Goal: Check status: Check status

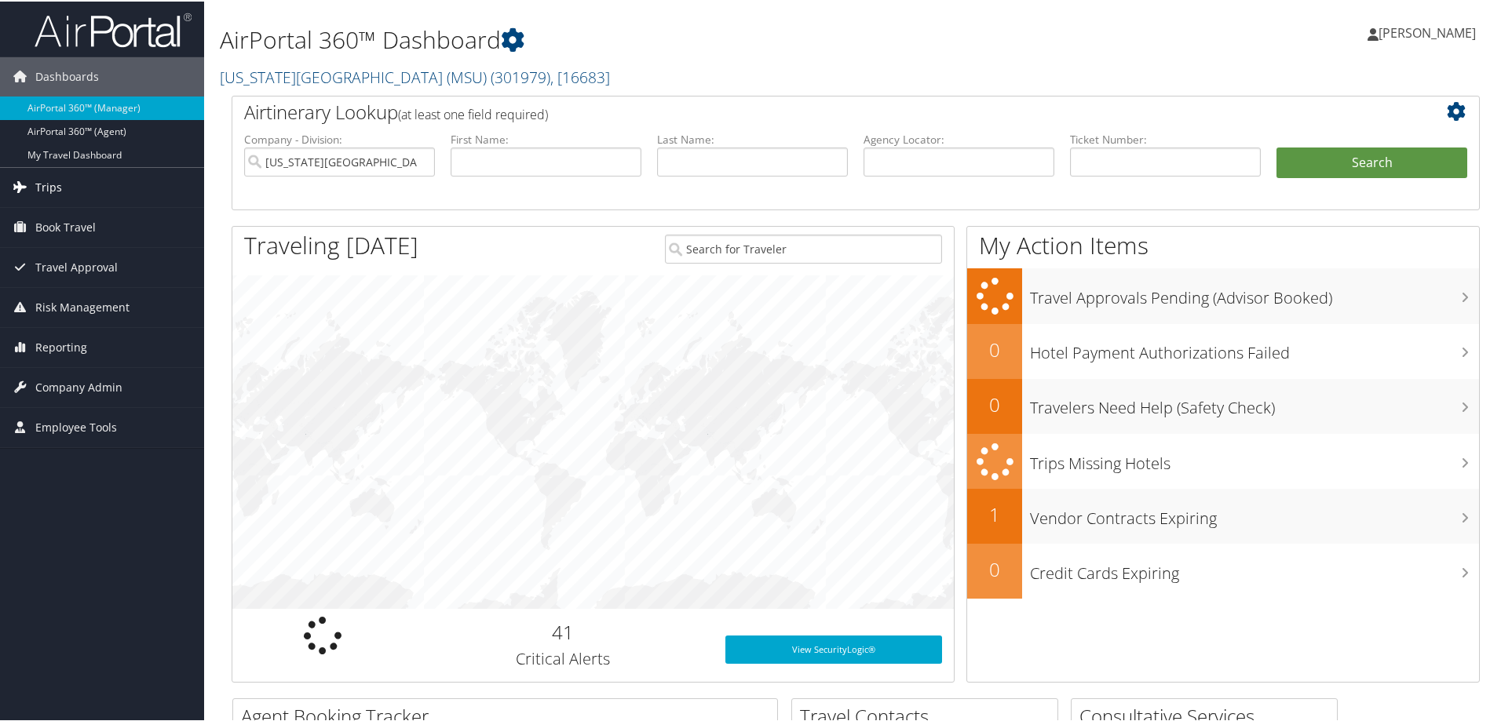
click at [45, 193] on span "Trips" at bounding box center [48, 185] width 27 height 39
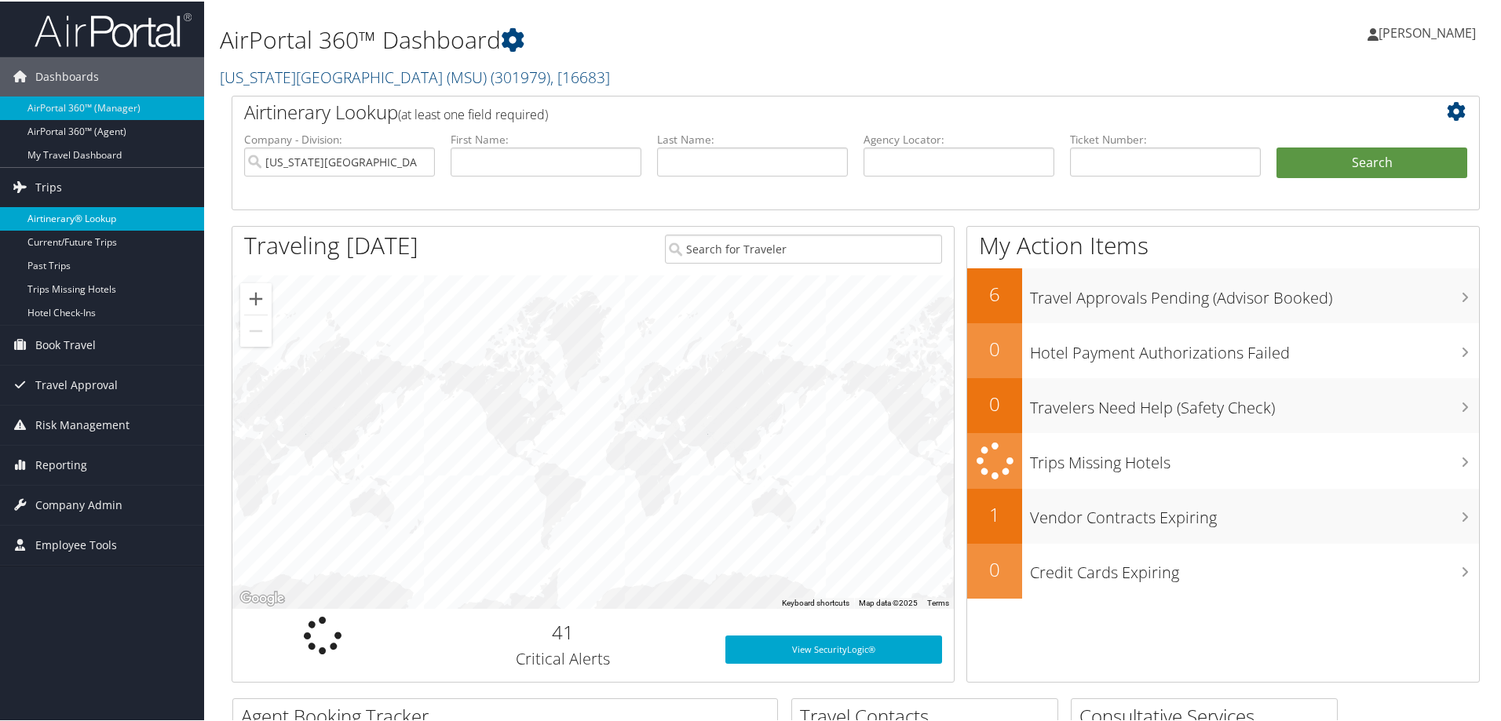
click at [67, 206] on link "Airtinerary® Lookup" at bounding box center [102, 218] width 204 height 24
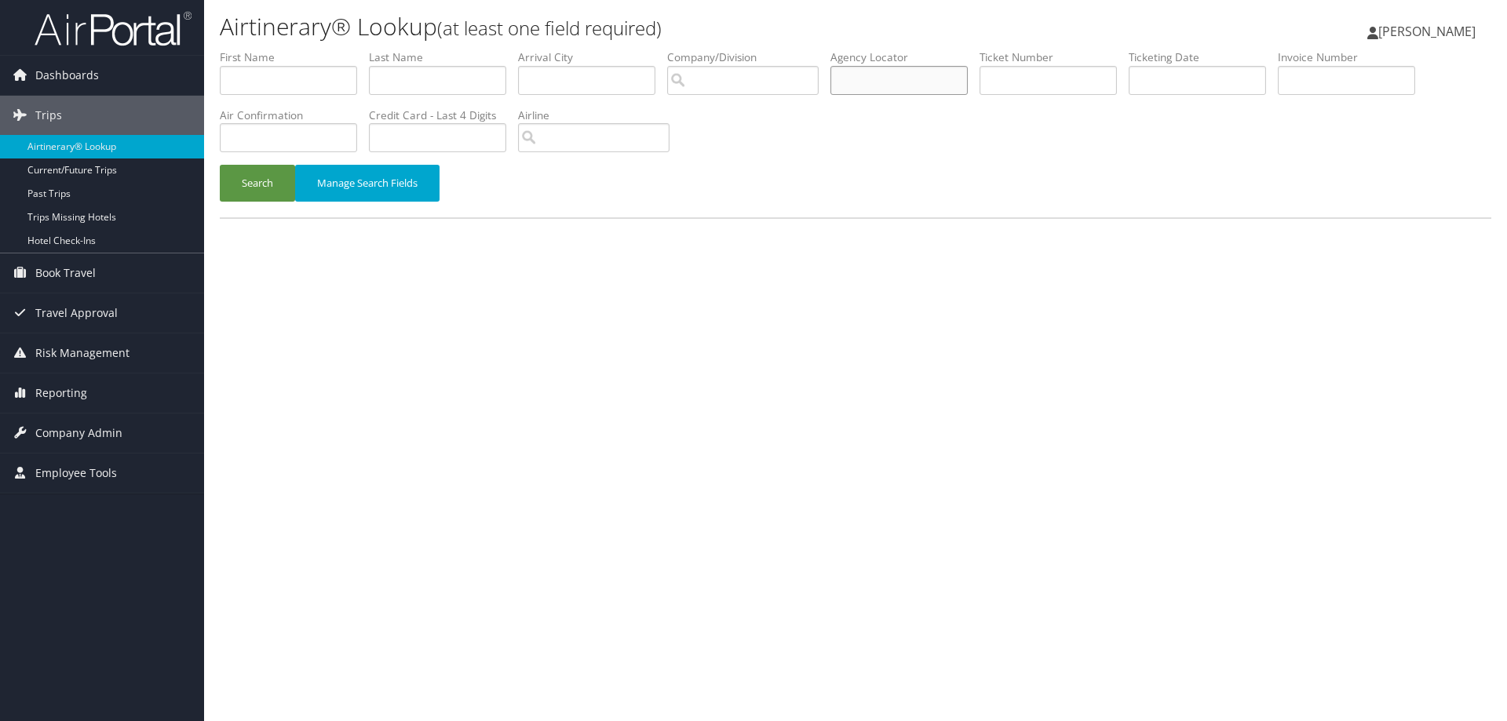
click at [867, 89] on input "text" at bounding box center [898, 80] width 137 height 29
paste input "CYLDM8"
type input "CYLDM8"
click at [275, 174] on button "Search" at bounding box center [257, 183] width 75 height 37
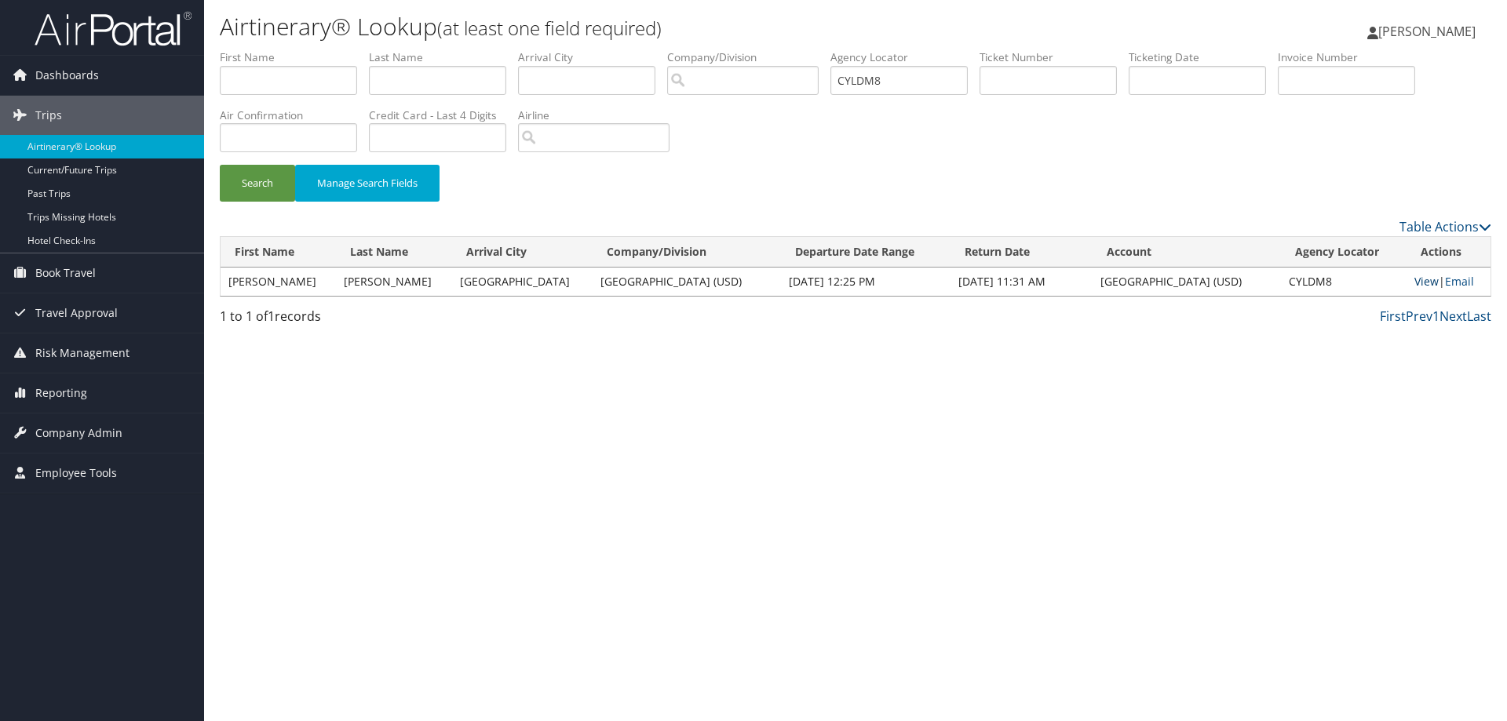
click at [1414, 279] on link "View" at bounding box center [1426, 281] width 24 height 15
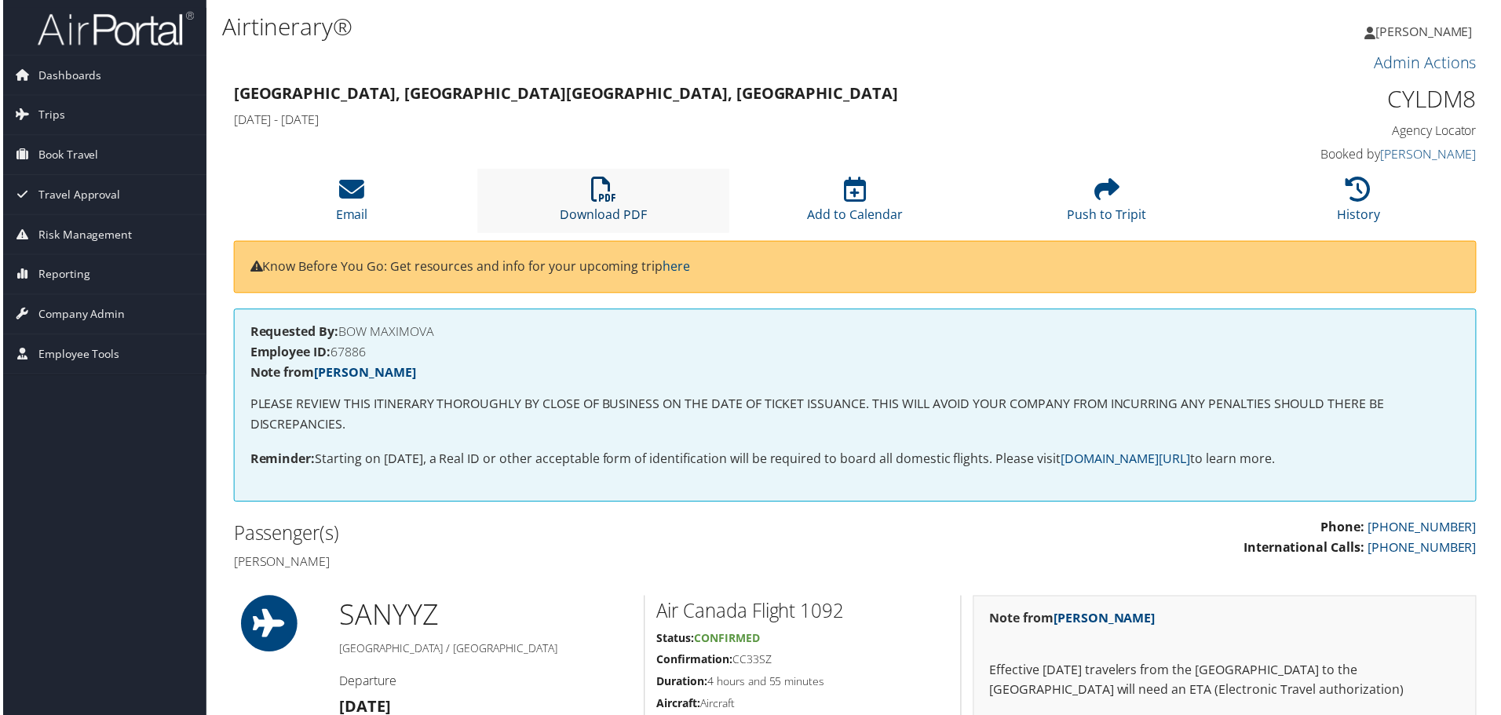
click at [602, 192] on icon at bounding box center [602, 189] width 25 height 25
